Goal: Transaction & Acquisition: Purchase product/service

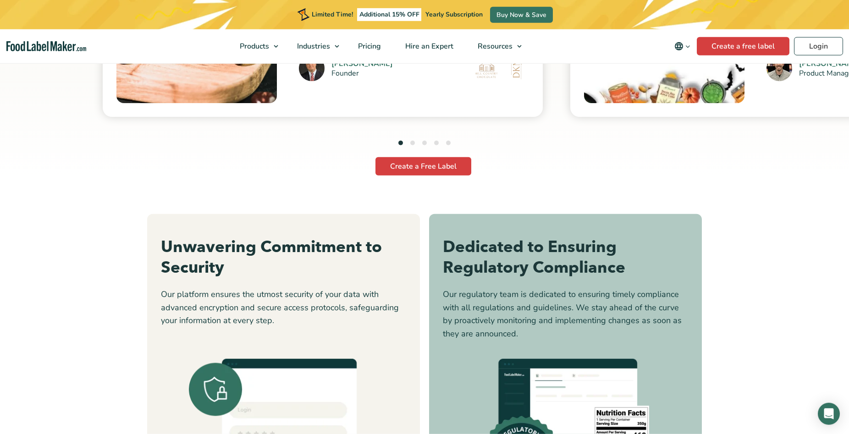
scroll to position [2665, 0]
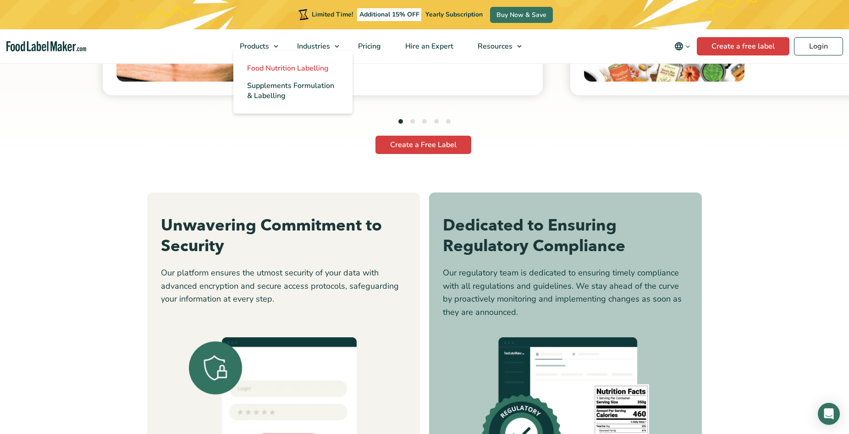
click at [271, 67] on span "Food Nutrition Labelling" at bounding box center [288, 68] width 82 height 10
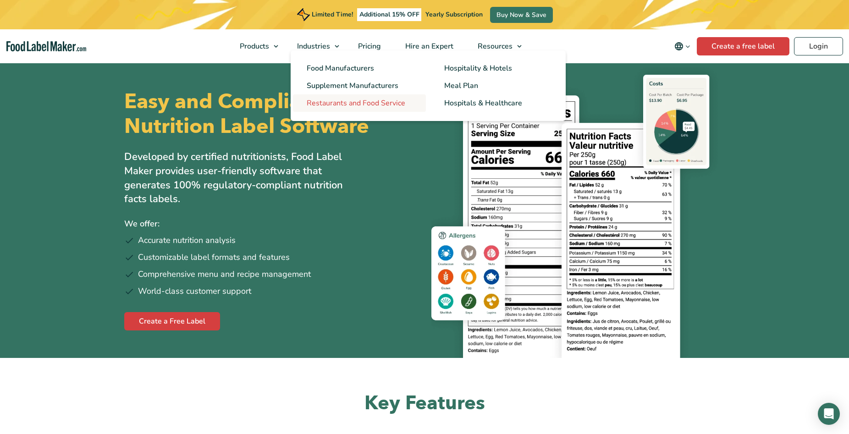
click at [333, 104] on span "Restaurants and Food Service" at bounding box center [356, 103] width 99 height 10
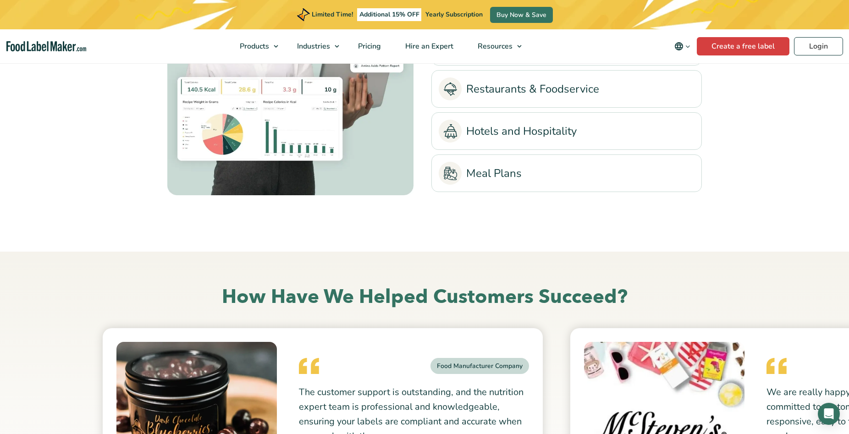
scroll to position [1964, 0]
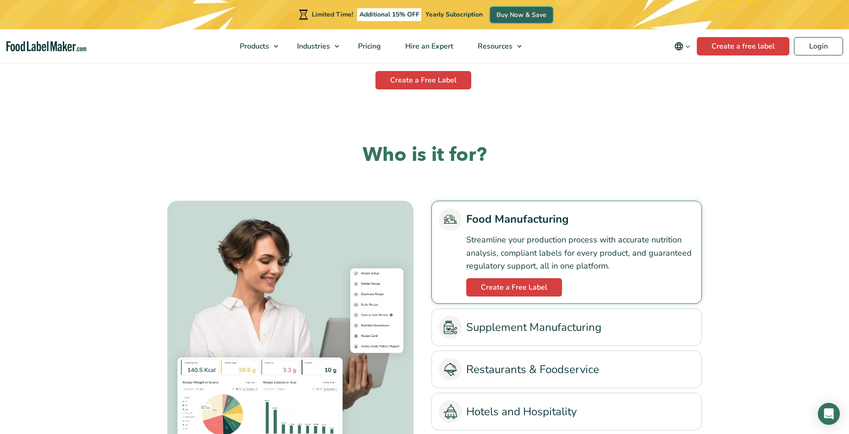
click at [529, 13] on link "Buy Now & Save" at bounding box center [521, 15] width 63 height 16
